Goal: Navigation & Orientation: Find specific page/section

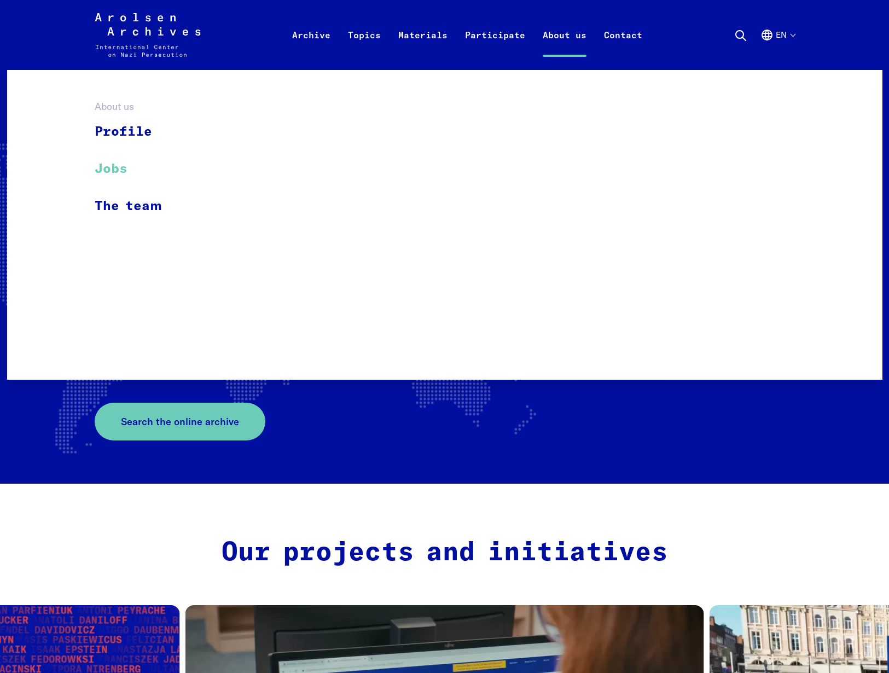
click at [125, 168] on link "Jobs" at bounding box center [135, 168] width 81 height 37
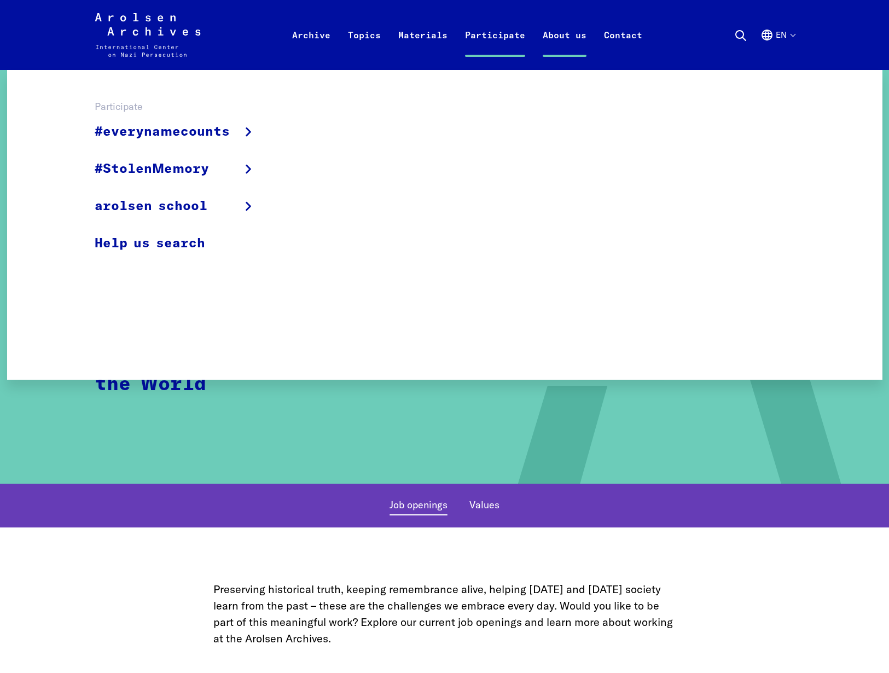
click at [480, 31] on link "Participate" at bounding box center [495, 48] width 78 height 44
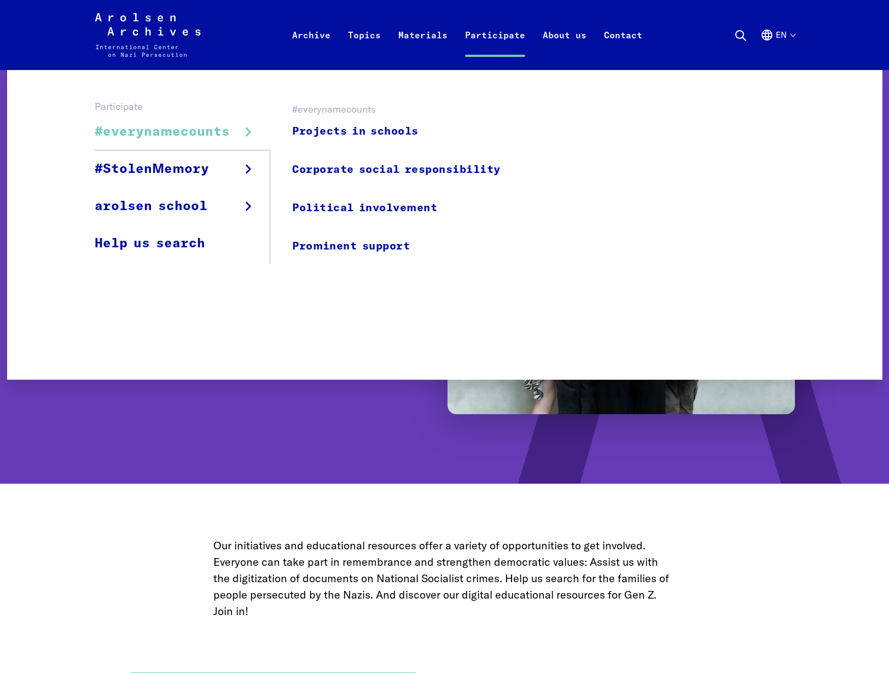
click at [216, 134] on span "#everynamecounts" at bounding box center [162, 132] width 135 height 20
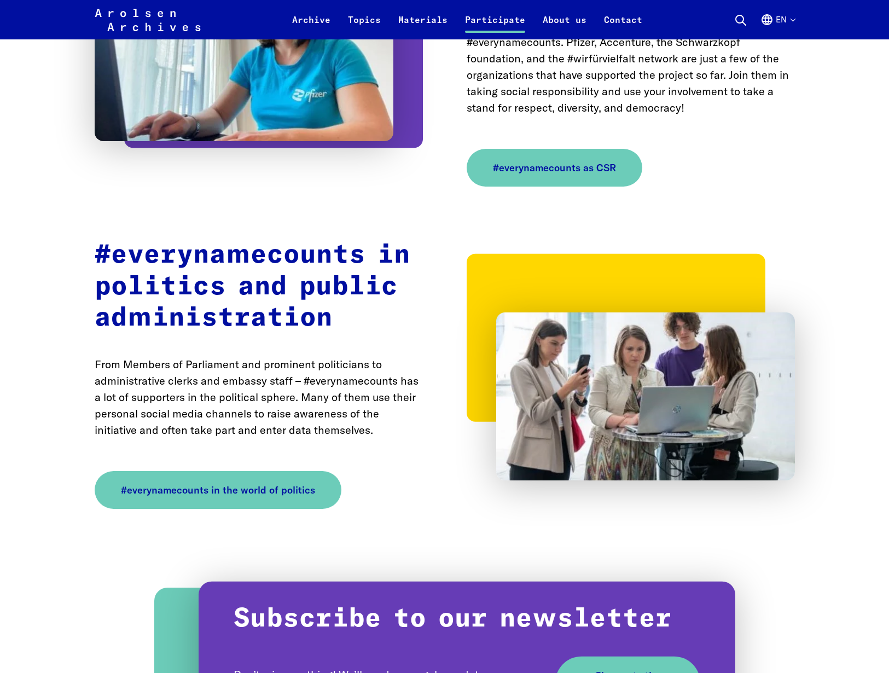
scroll to position [2704, 0]
